Goal: Information Seeking & Learning: Learn about a topic

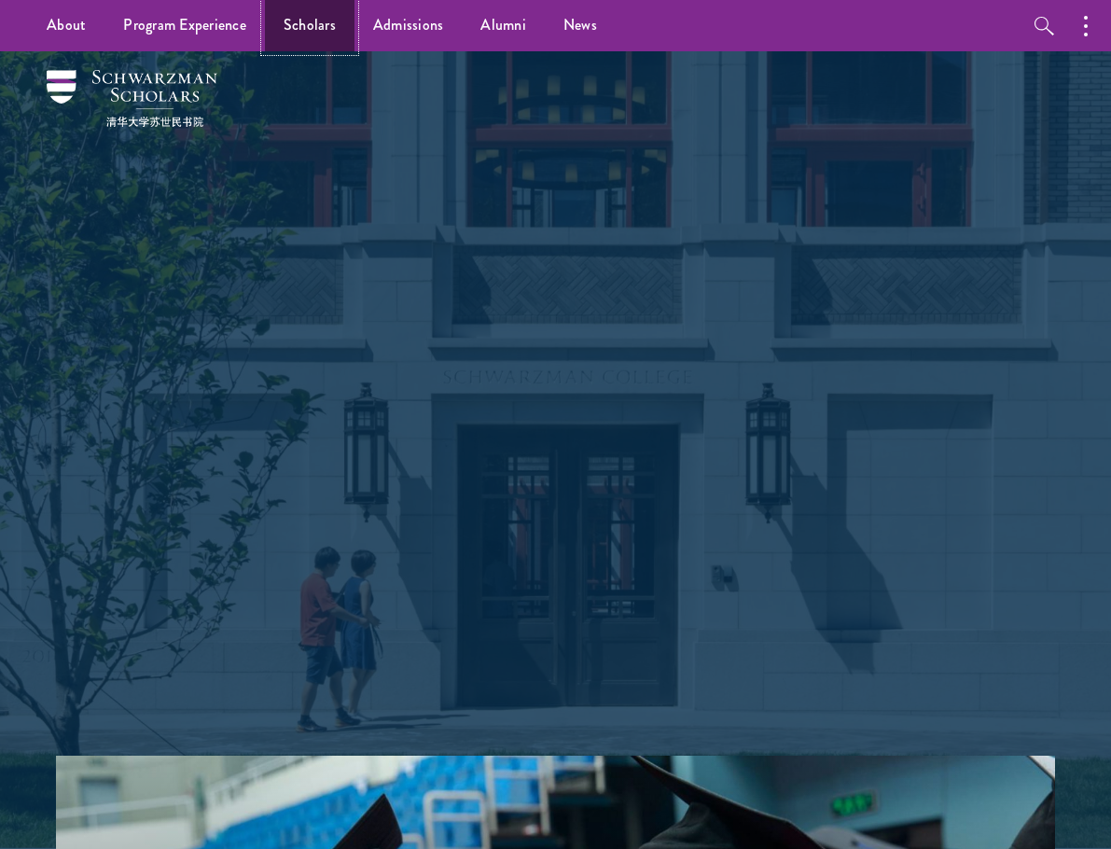
click at [314, 15] on link "Scholars" at bounding box center [310, 25] width 90 height 51
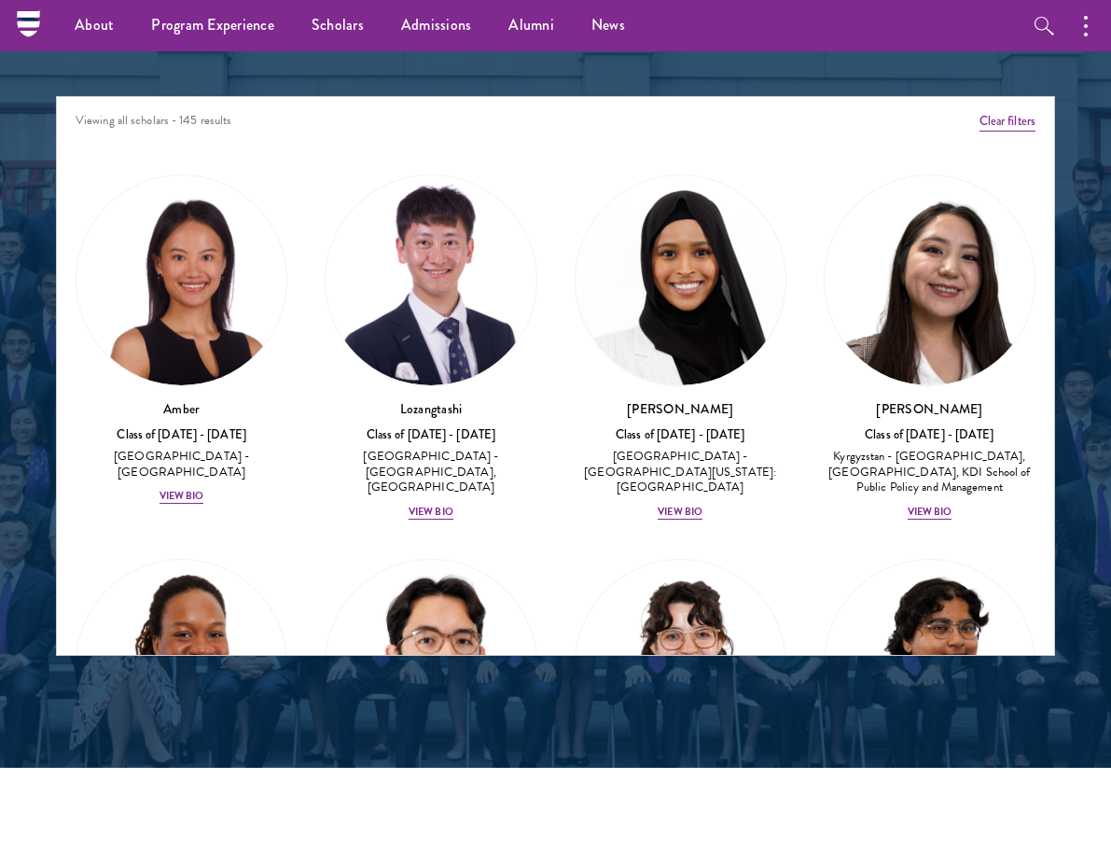
scroll to position [1866, 0]
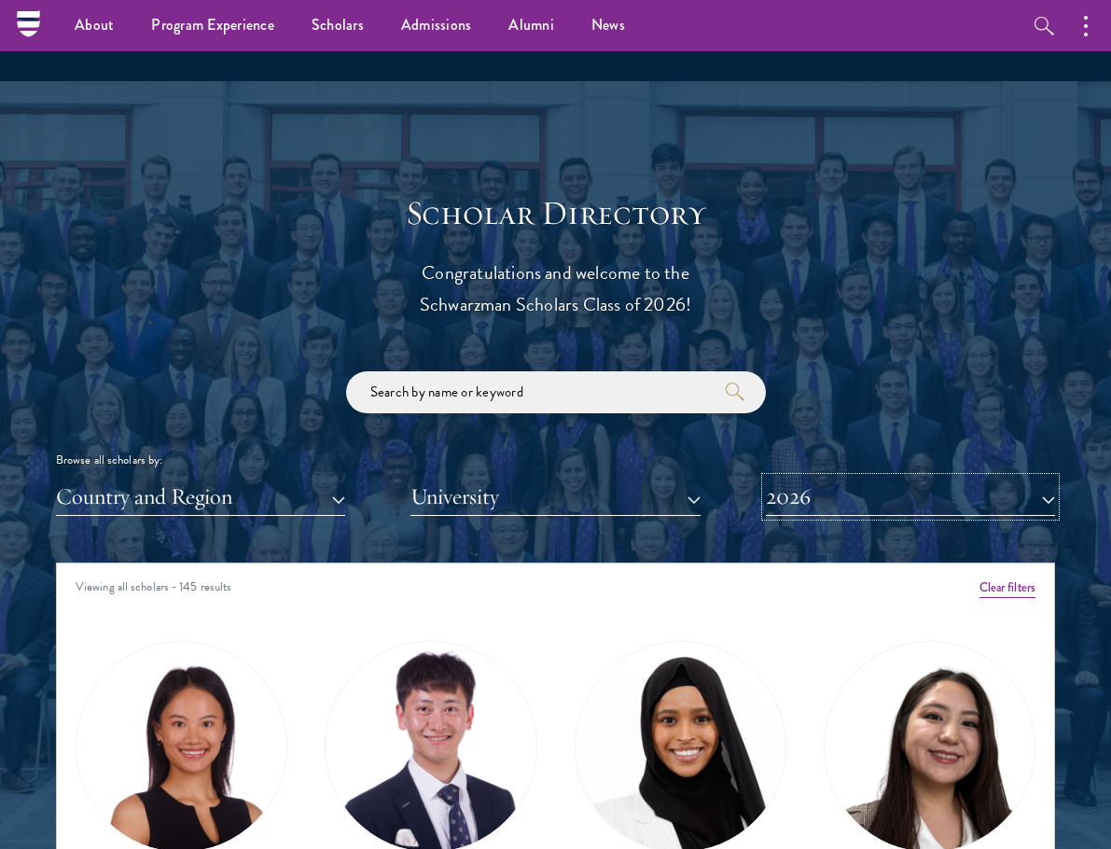
click at [814, 495] on button "2026" at bounding box center [910, 497] width 289 height 38
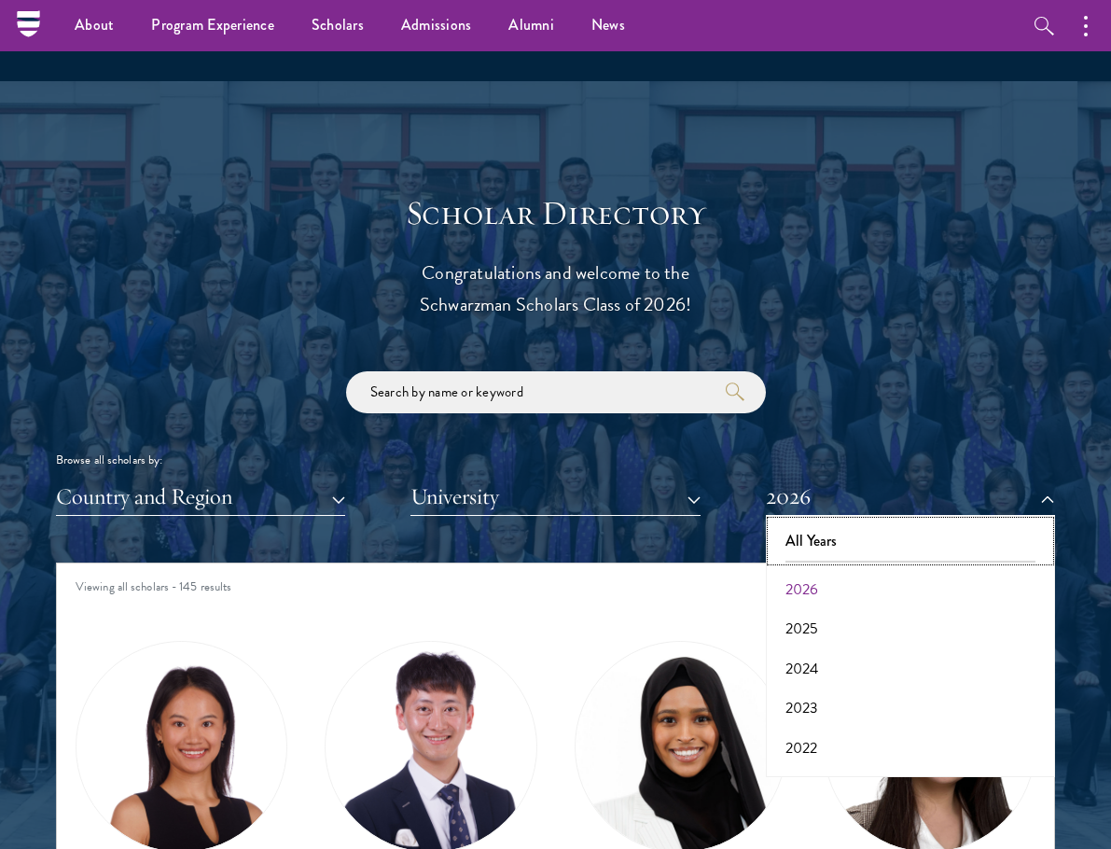
click at [815, 542] on button "All Years" at bounding box center [911, 541] width 278 height 39
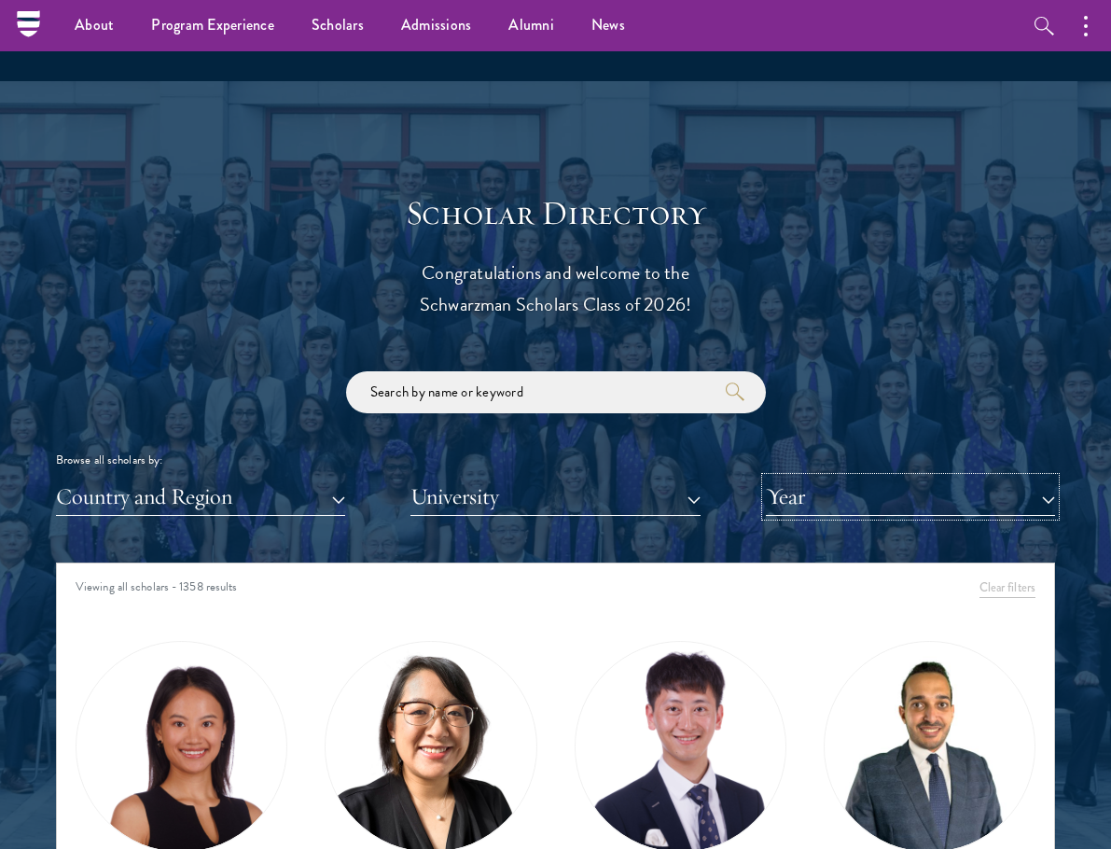
click at [881, 506] on button "Year" at bounding box center [910, 497] width 289 height 38
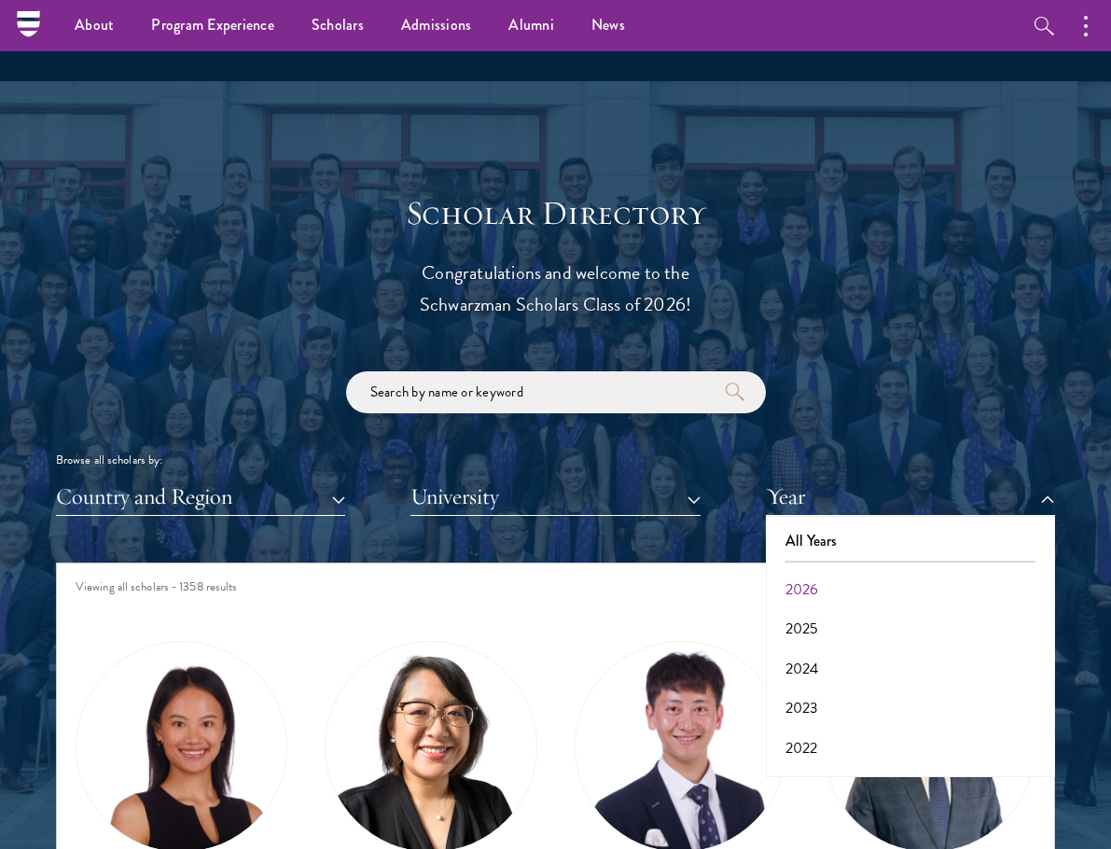
click at [746, 317] on p "Congratulations and welcome to the Schwarzman Scholars Class of 2026!" at bounding box center [556, 288] width 579 height 63
